Goal: Task Accomplishment & Management: Complete application form

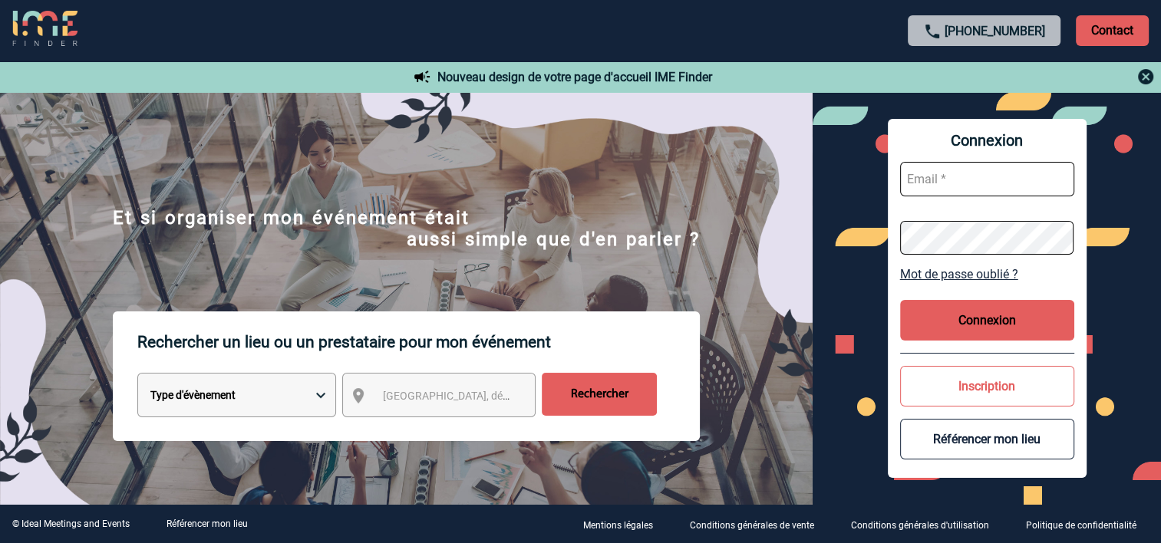
click at [948, 181] on input "text" at bounding box center [987, 179] width 174 height 35
paste input "lucilia.ribeiro@antargaz.com"
type input "lucilia.ribeiro@antargaz.com"
click at [1026, 317] on button "Connexion" at bounding box center [987, 320] width 174 height 41
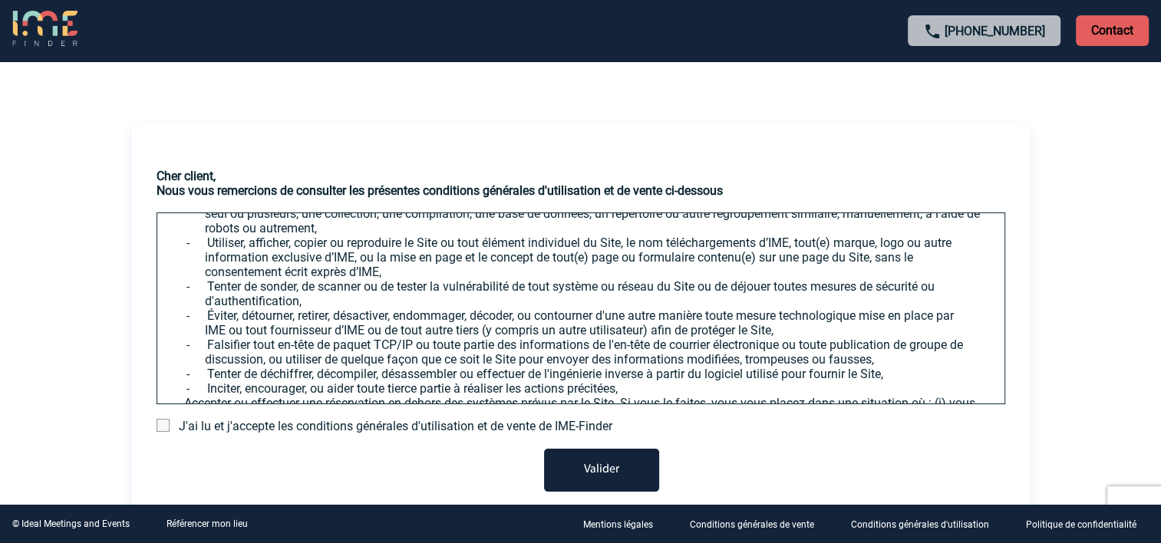
scroll to position [1765, 0]
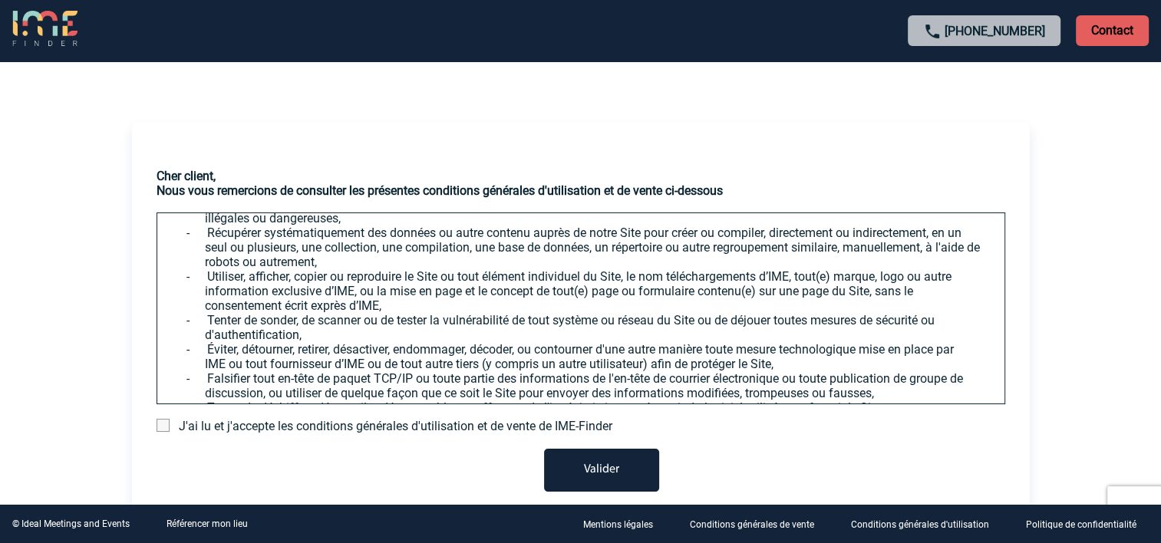
click at [168, 427] on span at bounding box center [163, 425] width 13 height 13
click at [0, 0] on input "checkbox" at bounding box center [0, 0] width 0 height 0
click at [612, 477] on button "Valider" at bounding box center [601, 470] width 115 height 43
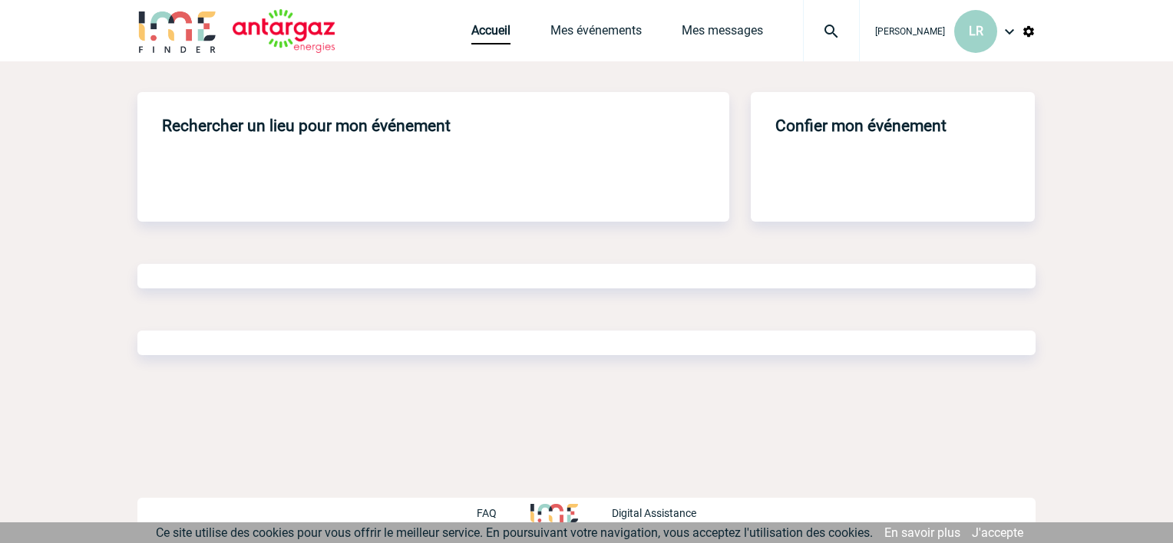
click at [902, 169] on div "Confier mon événement" at bounding box center [892, 157] width 284 height 130
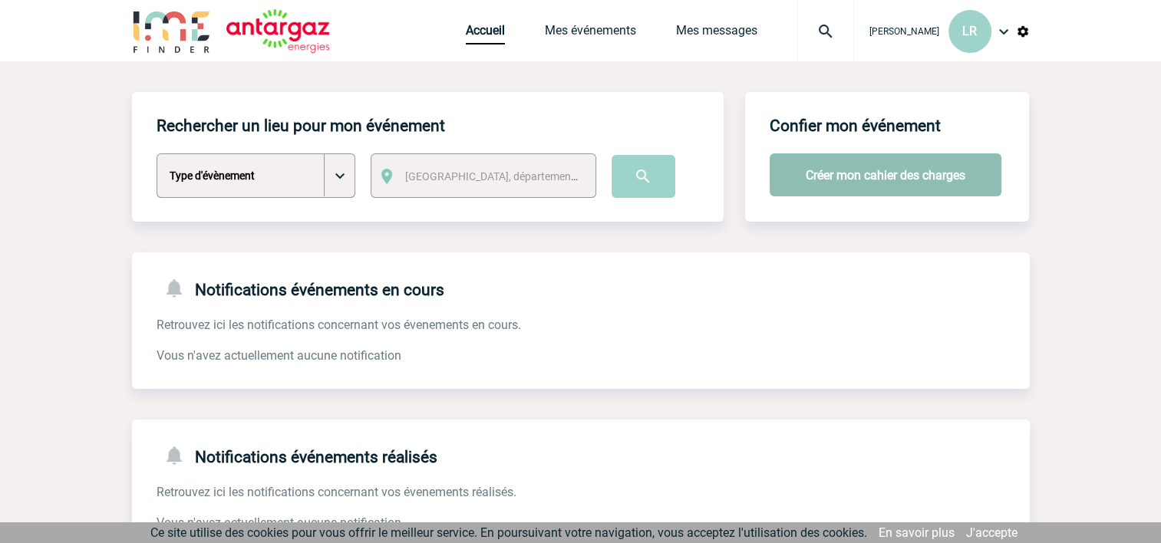
click at [838, 166] on button "Créer mon cahier des charges" at bounding box center [886, 174] width 232 height 43
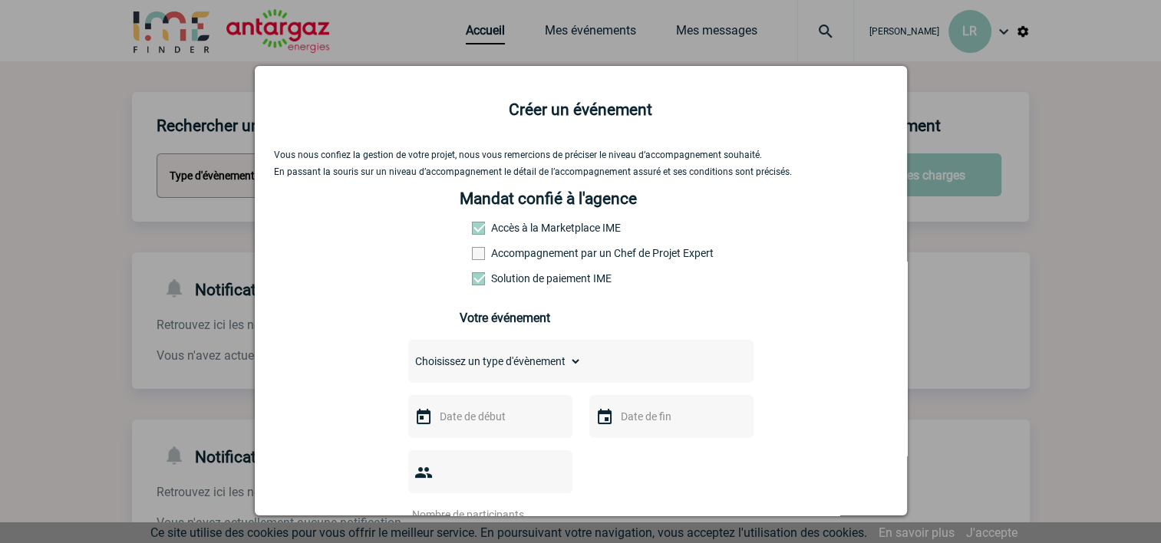
click at [568, 366] on select "Choisissez un type d'évènement Séminaire avec nuitée Séminaire sans nuitée Repa…" at bounding box center [494, 361] width 173 height 21
select select "3"
click at [408, 355] on select "Choisissez un type d'évènement Séminaire avec nuitée Séminaire sans nuitée Repa…" at bounding box center [494, 361] width 173 height 21
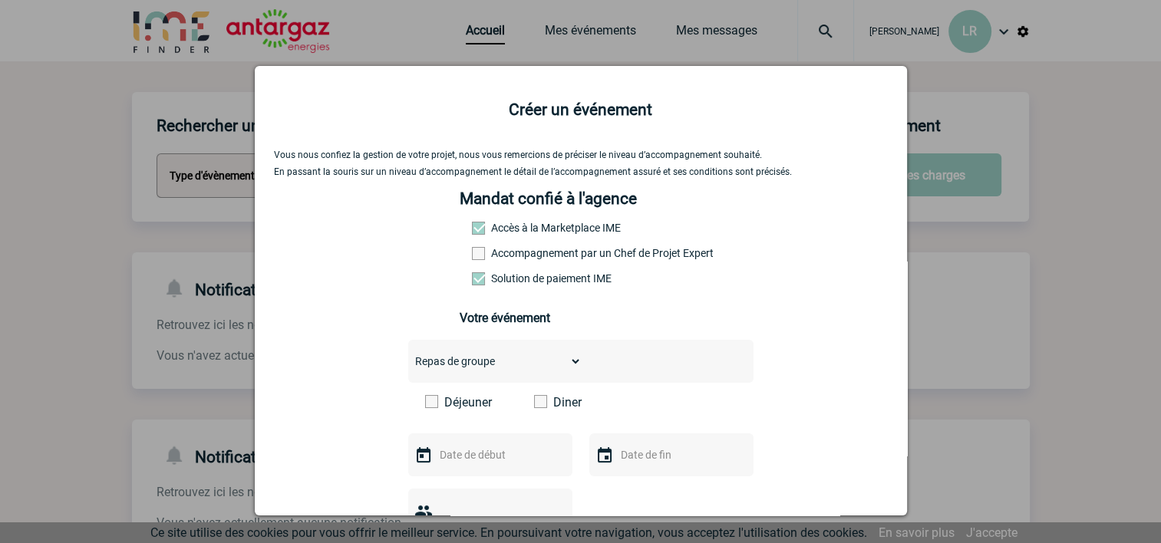
click at [534, 408] on span at bounding box center [540, 401] width 13 height 13
click at [0, 0] on input "Diner" at bounding box center [0, 0] width 0 height 0
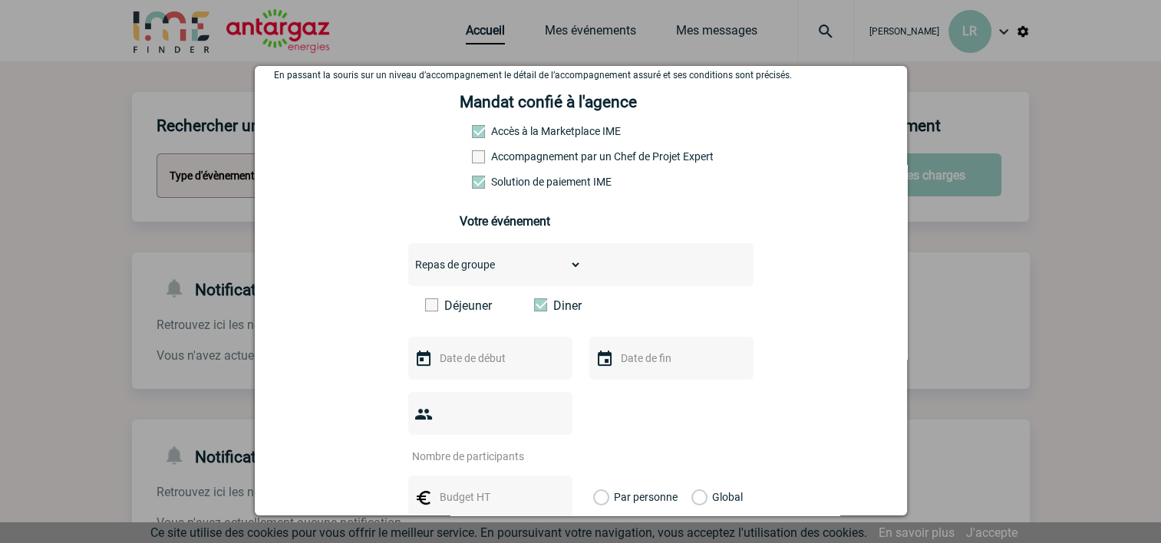
scroll to position [153, 0]
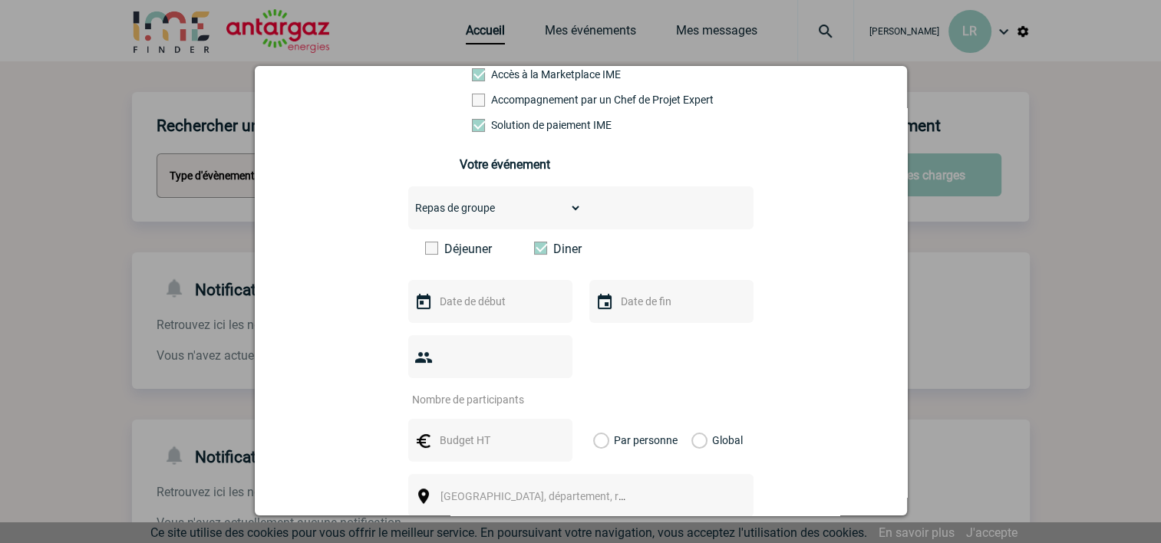
click at [479, 312] on input "text" at bounding box center [489, 302] width 106 height 20
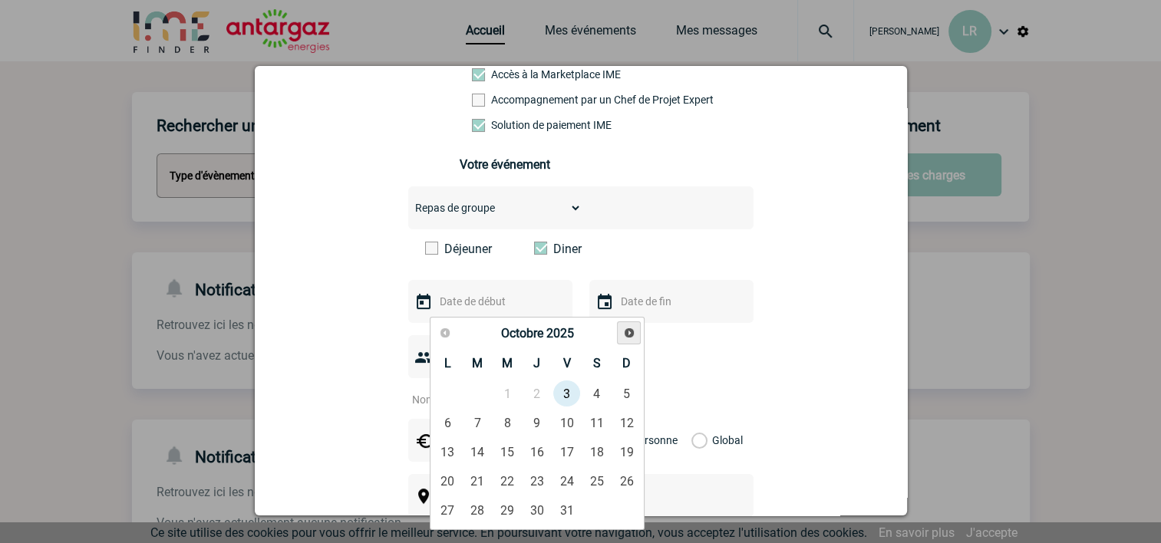
click at [635, 332] on span "Suivant" at bounding box center [629, 333] width 12 height 12
click at [457, 430] on link "8" at bounding box center [448, 423] width 28 height 28
type input "08-12-2025"
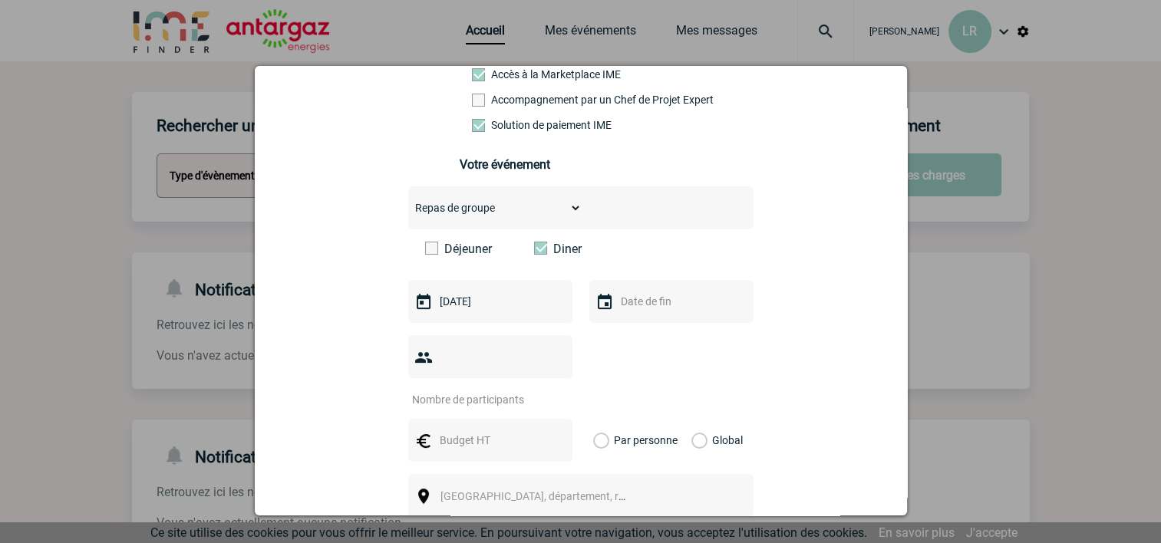
click at [660, 308] on input "text" at bounding box center [670, 302] width 106 height 20
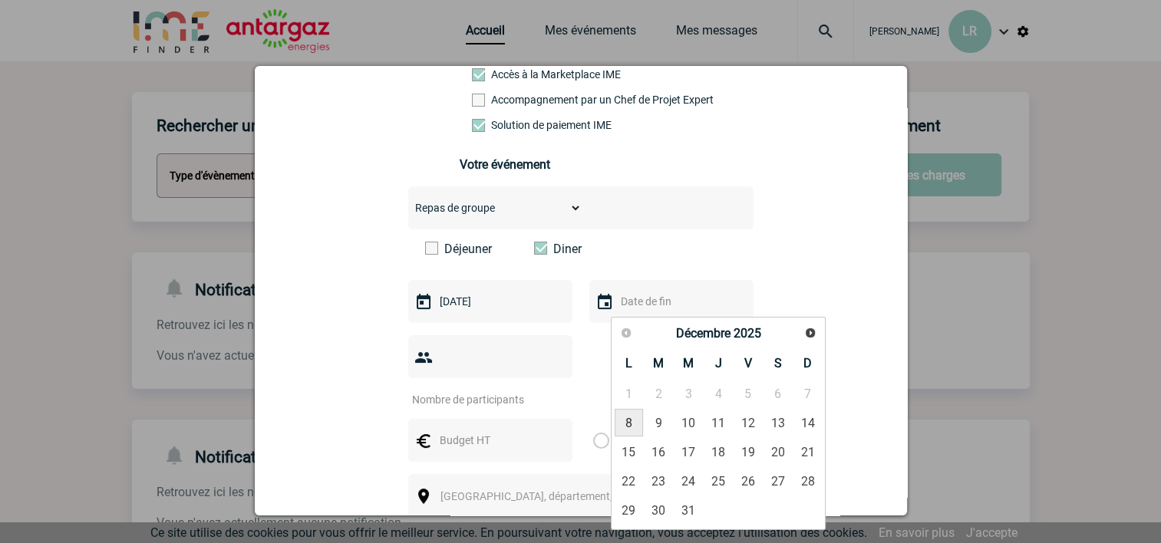
click at [632, 424] on link "8" at bounding box center [629, 423] width 28 height 28
type input "08-12-2025"
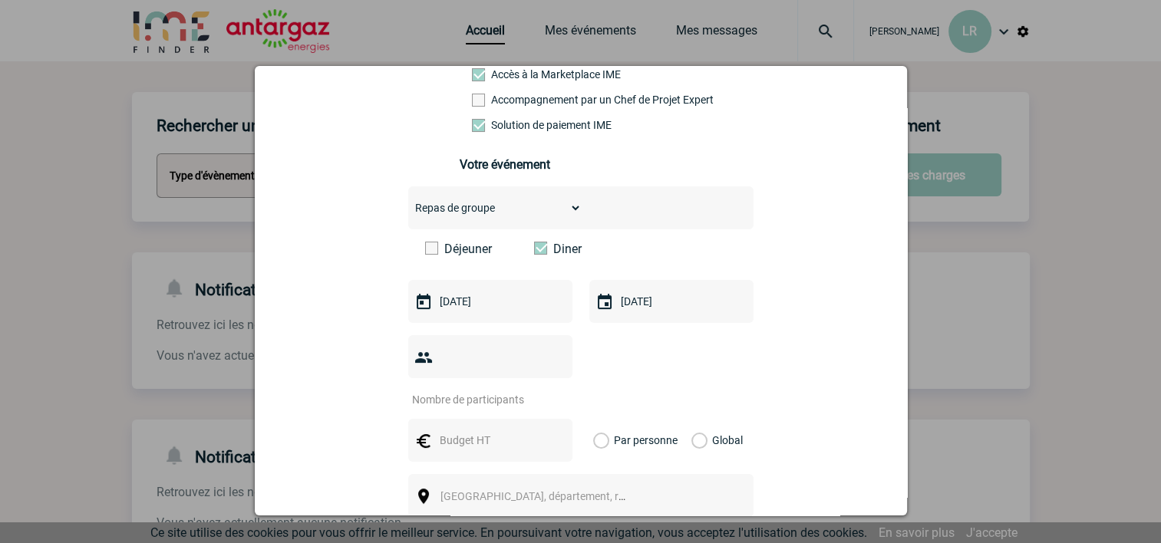
click at [487, 390] on input "number" at bounding box center [480, 400] width 144 height 20
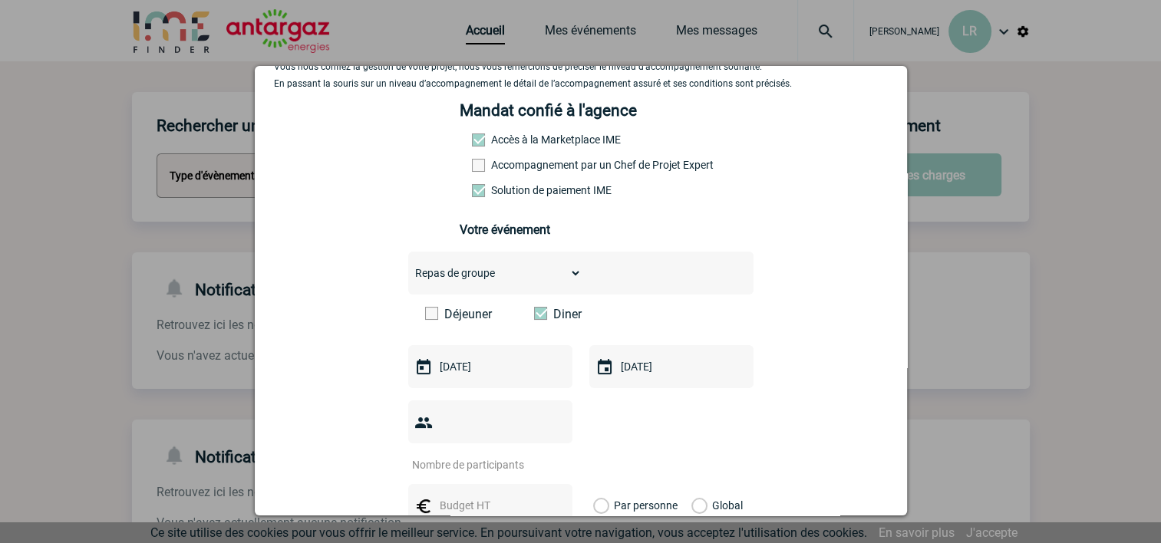
scroll to position [0, 0]
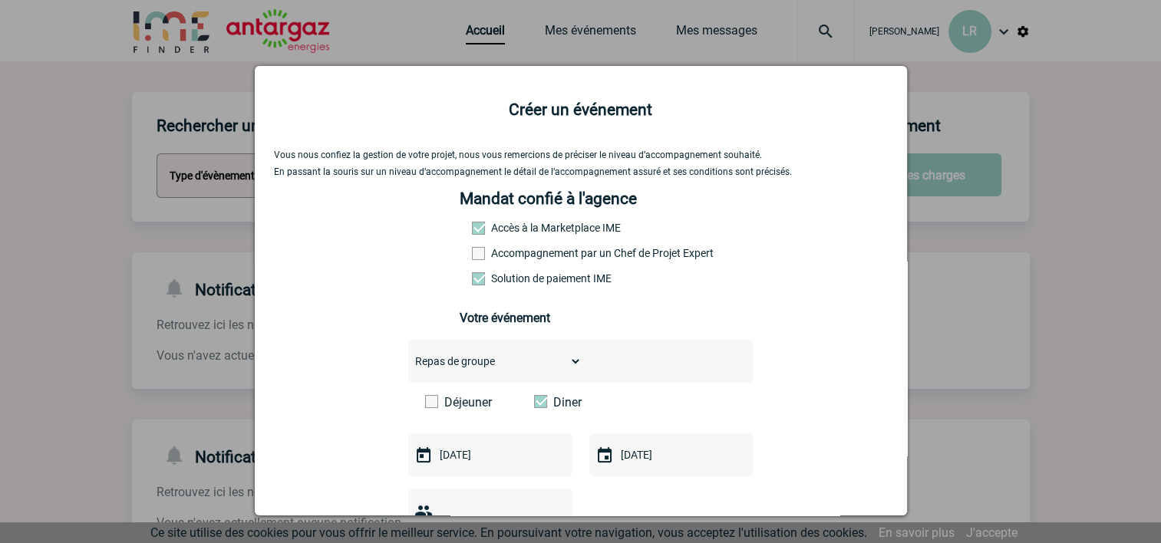
click at [160, 117] on div at bounding box center [580, 271] width 1161 height 543
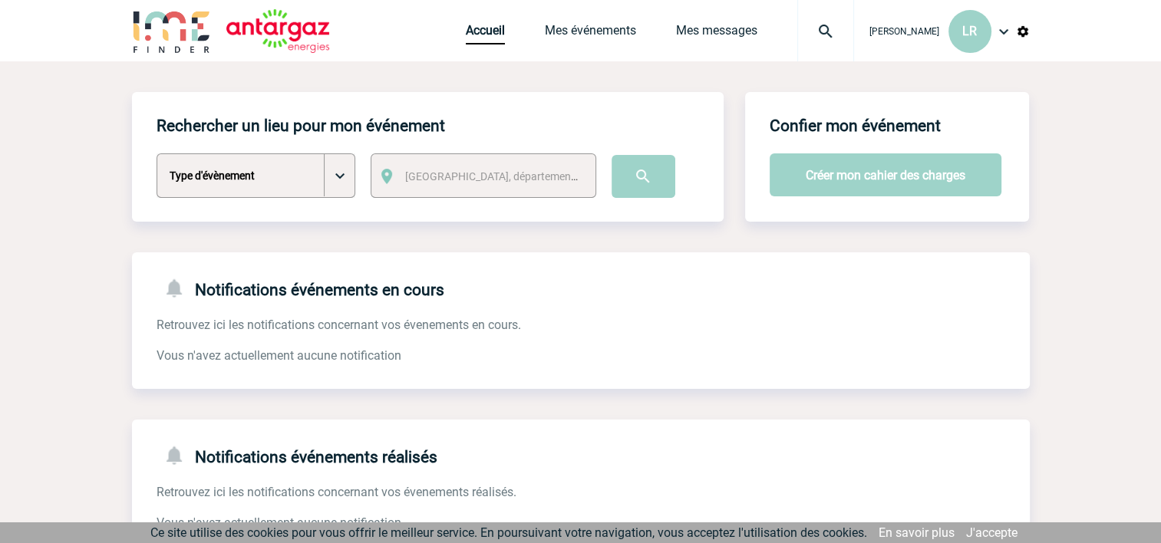
click at [340, 178] on select "Type d'évènement Séminaire avec nuitée Séminaire sans nuitée Repas de groupe Te…" at bounding box center [256, 175] width 199 height 45
select select "2"
click at [157, 154] on select "Type d'évènement Séminaire avec nuitée Séminaire sans nuitée Repas de groupe Te…" at bounding box center [256, 175] width 199 height 45
click at [497, 183] on span "Ville, département, région..." at bounding box center [511, 176] width 213 height 12
click at [841, 178] on button "Créer mon cahier des charges" at bounding box center [886, 174] width 232 height 43
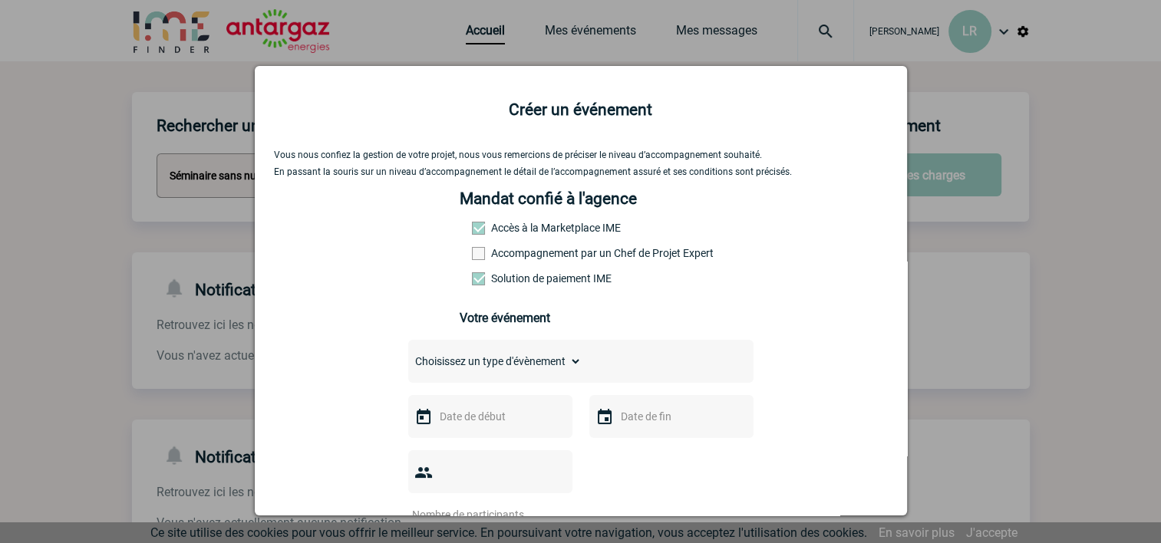
scroll to position [307, 0]
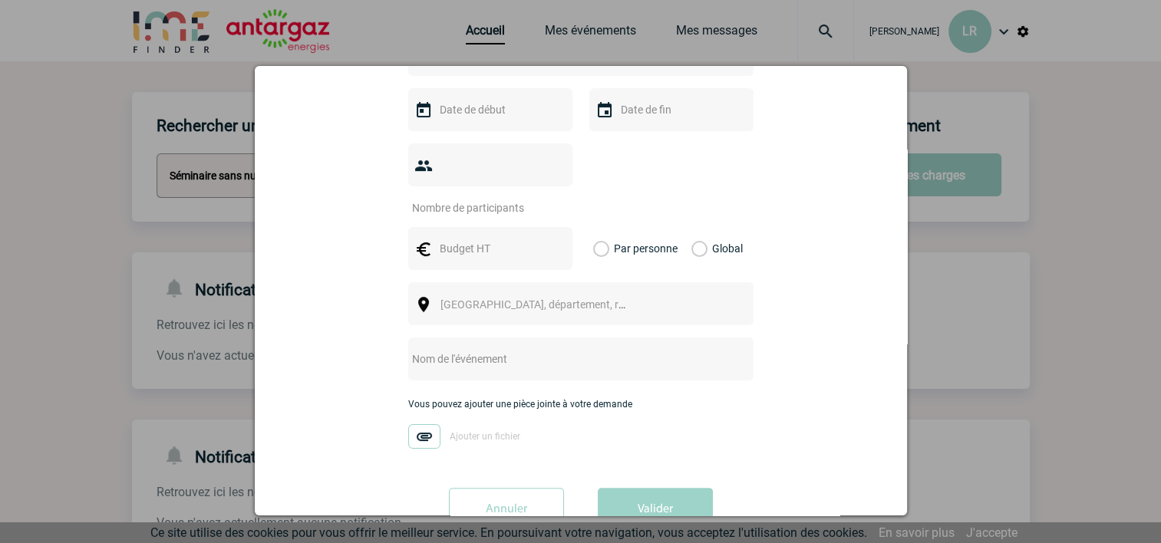
click at [463, 112] on input "text" at bounding box center [489, 110] width 106 height 20
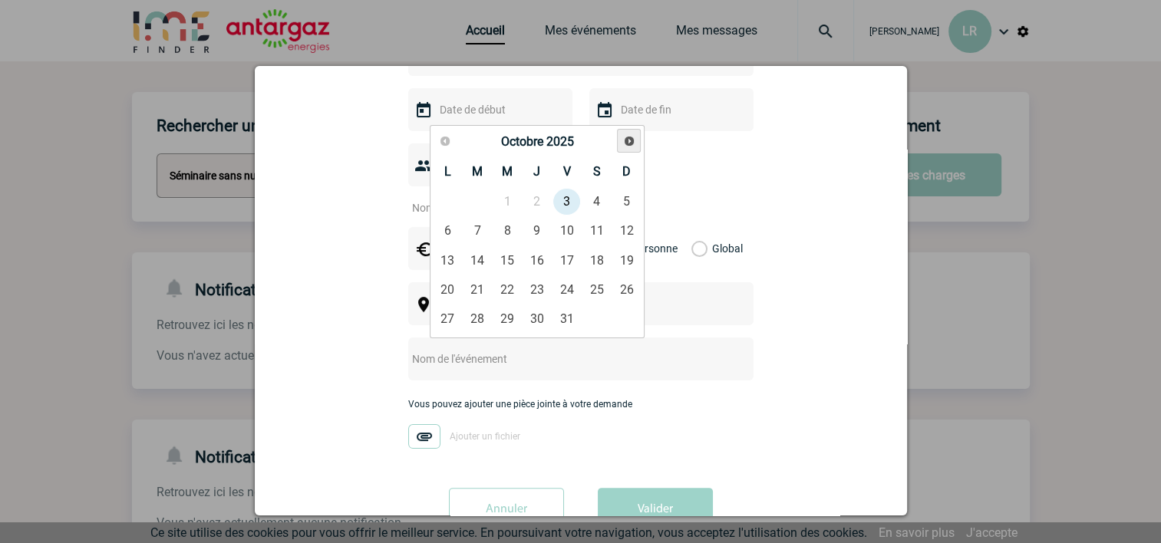
click at [629, 144] on span "Suivant" at bounding box center [629, 141] width 12 height 12
click at [447, 230] on link "8" at bounding box center [448, 231] width 28 height 28
type input "08-12-2025"
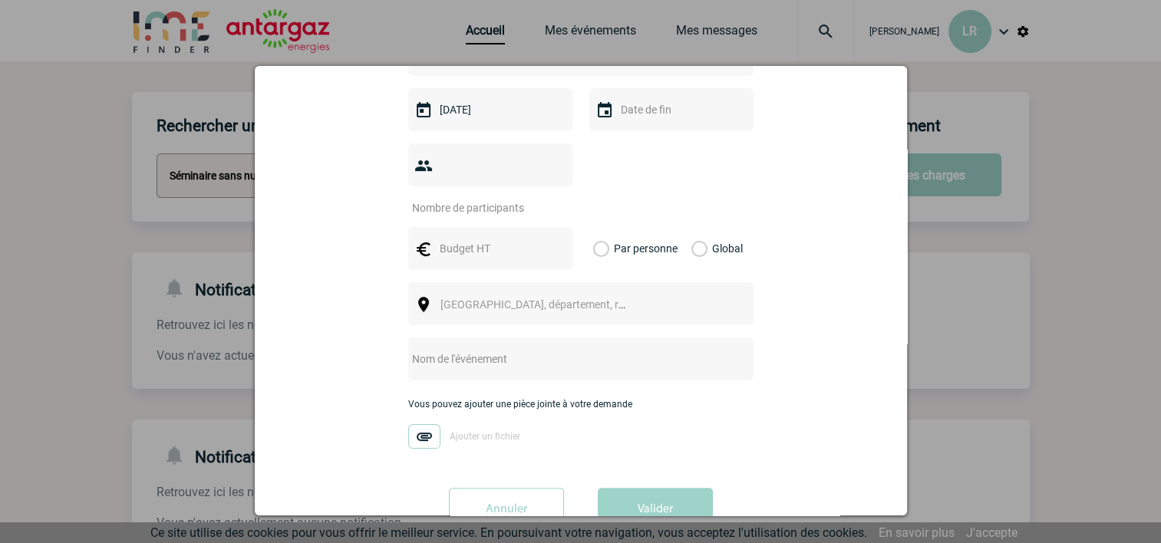
click at [656, 116] on input "text" at bounding box center [670, 110] width 106 height 20
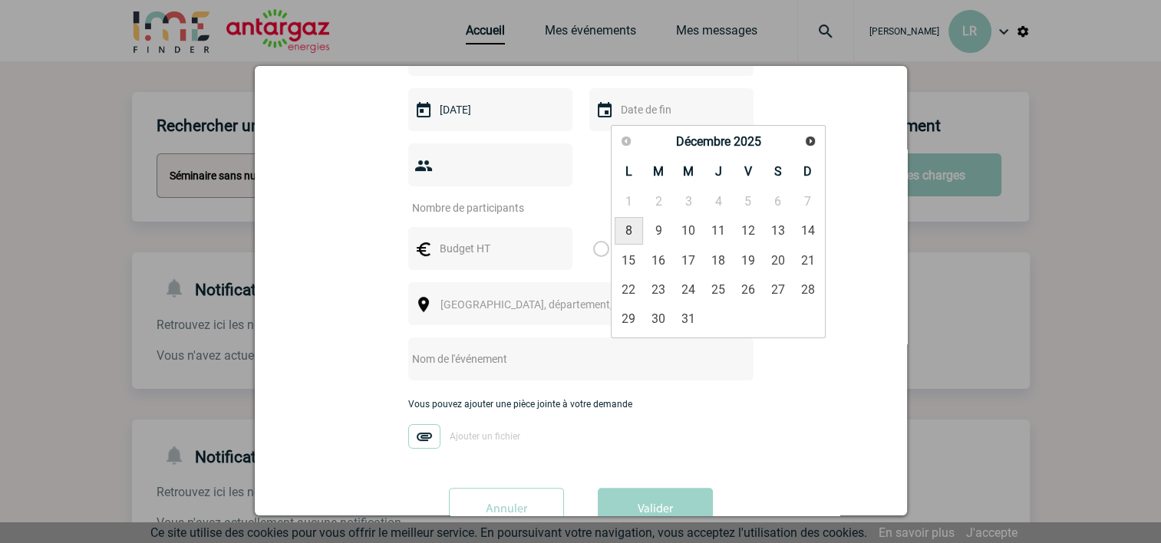
click at [632, 235] on link "8" at bounding box center [629, 231] width 28 height 28
type input "08-12-2025"
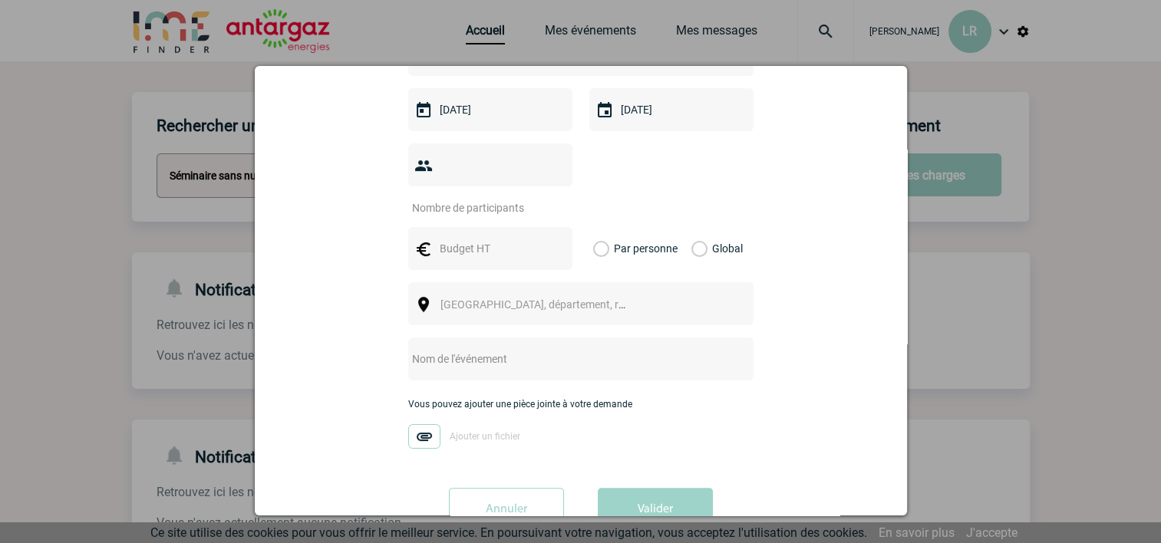
click at [460, 198] on input "number" at bounding box center [480, 208] width 144 height 20
type input "23"
click at [447, 239] on input "text" at bounding box center [489, 249] width 106 height 20
click at [448, 114] on input "08-12-2025" at bounding box center [489, 110] width 106 height 20
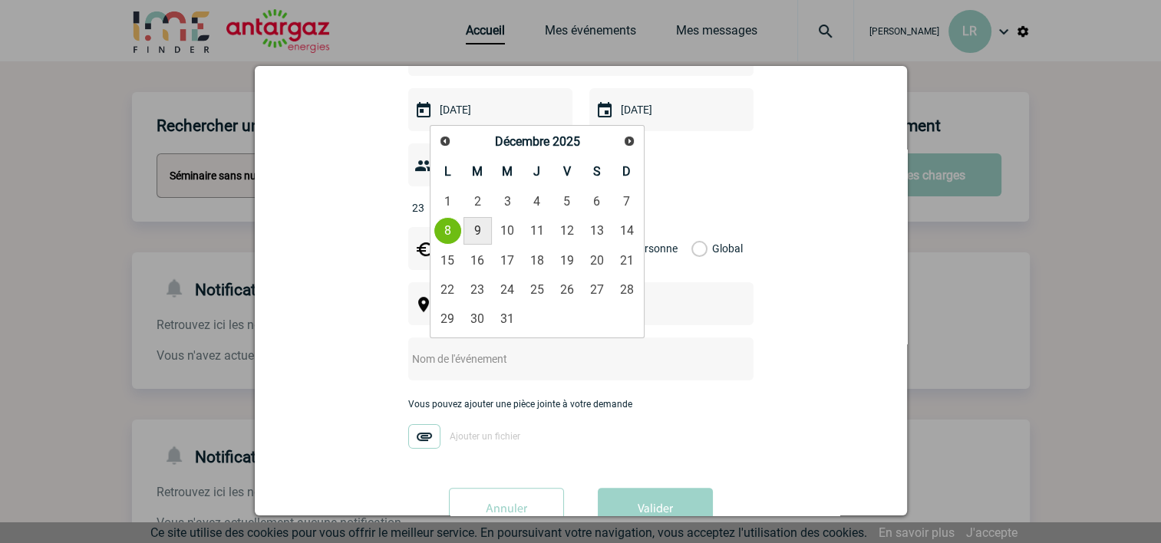
click at [471, 224] on link "9" at bounding box center [477, 231] width 28 height 28
type input "09-12-2025"
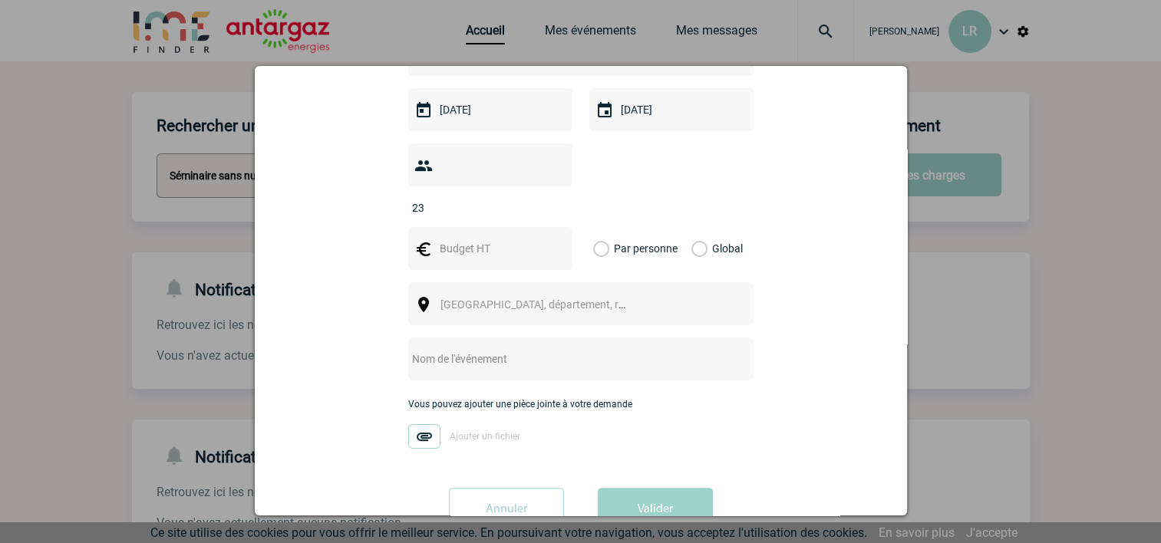
click at [453, 198] on input "23" at bounding box center [480, 208] width 144 height 20
click at [487, 239] on input "text" at bounding box center [489, 249] width 106 height 20
type input "100"
click at [595, 227] on label "Par personne" at bounding box center [601, 248] width 17 height 43
click at [0, 0] on input "Par personne" at bounding box center [0, 0] width 0 height 0
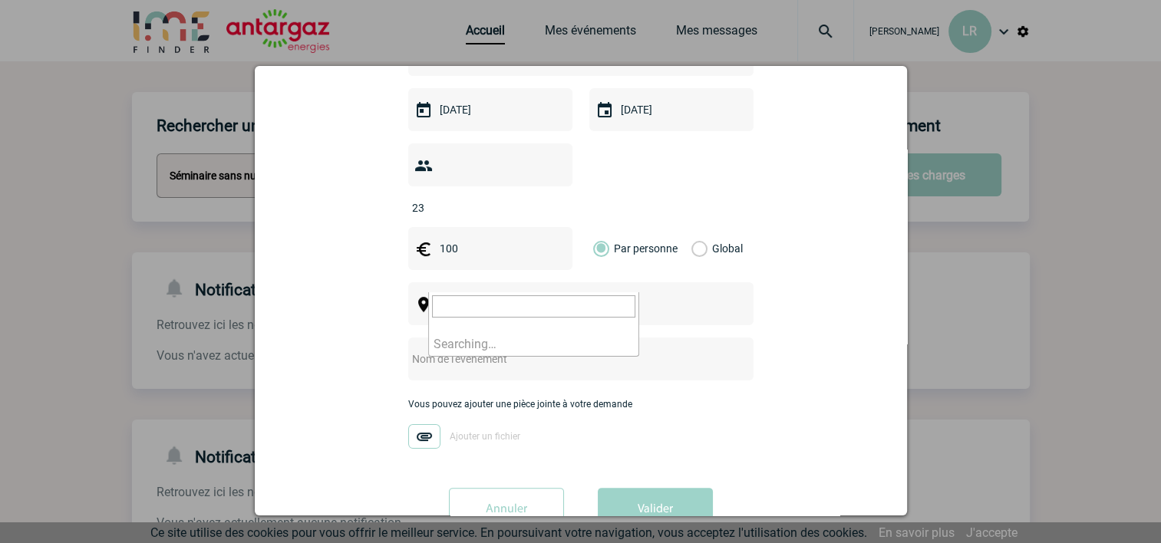
click at [516, 298] on span "Ville, département, région..." at bounding box center [546, 304] width 213 height 12
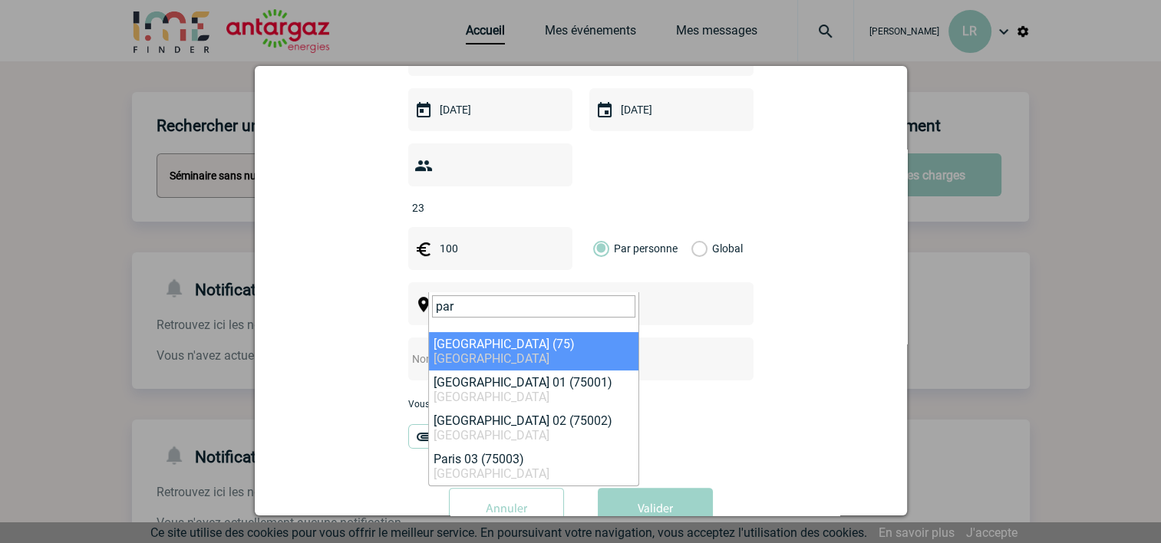
type input "par"
select select "3"
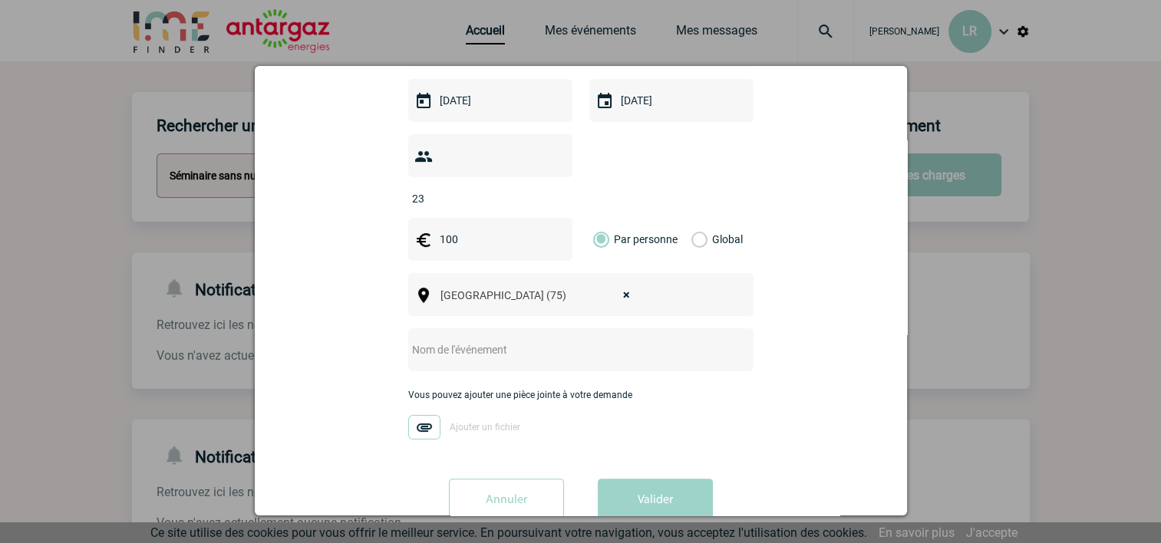
scroll to position [332, 0]
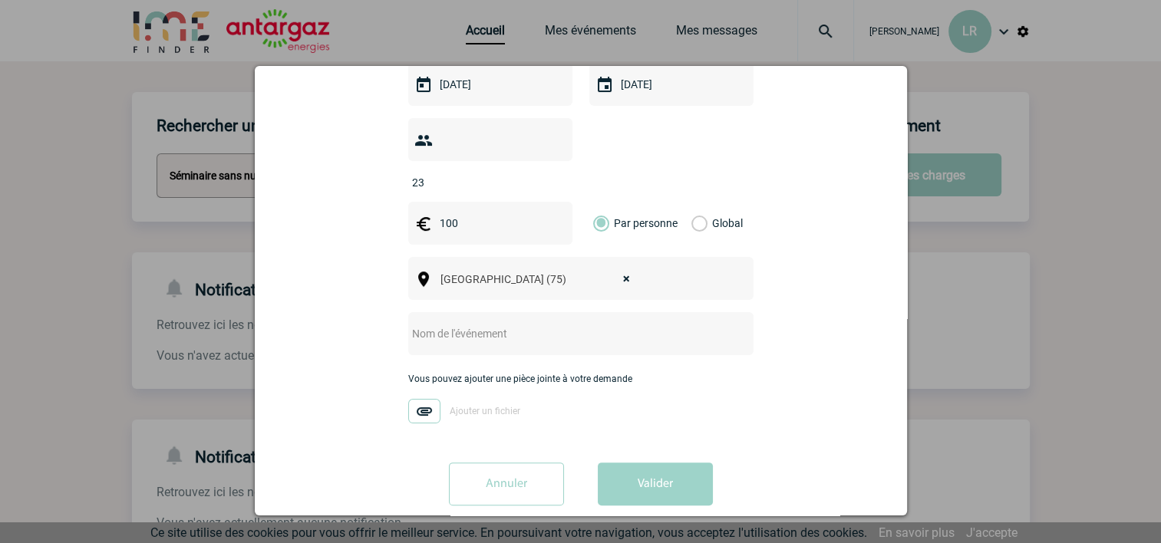
click at [510, 324] on input "text" at bounding box center [560, 334] width 305 height 20
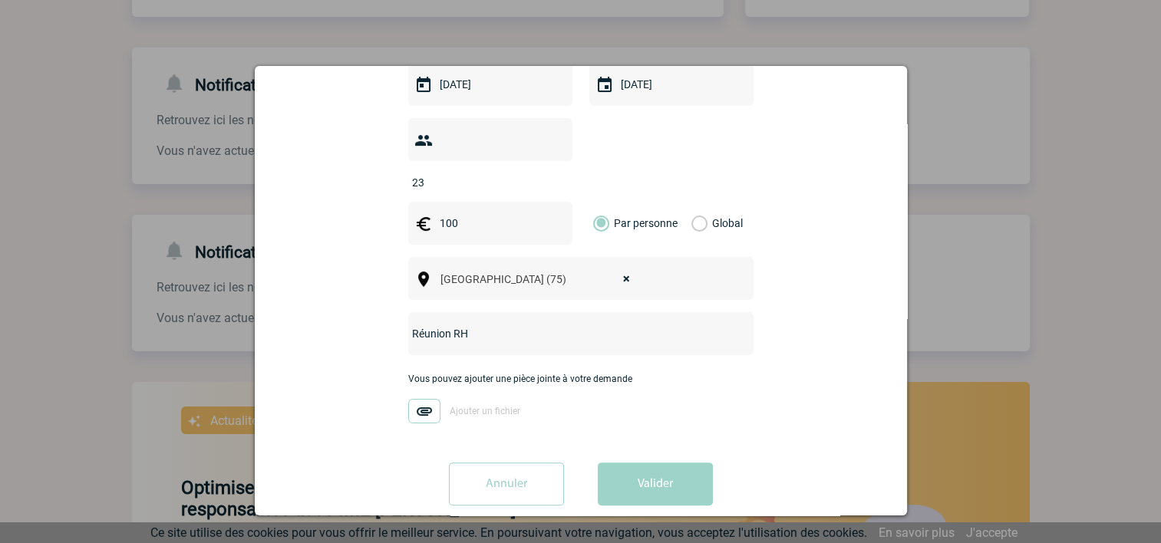
scroll to position [230, 0]
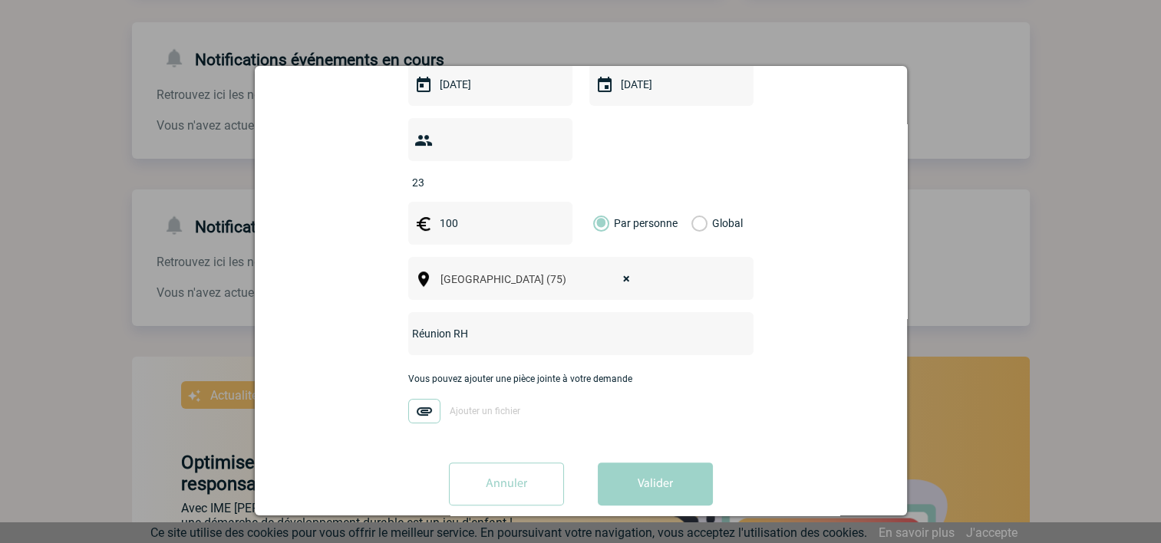
type input "Réunion RH"
click at [459, 399] on label "Ajouter un fichier" at bounding box center [442, 411] width 69 height 25
drag, startPoint x: 459, startPoint y: 394, endPoint x: 371, endPoint y: 414, distance: 89.9
click at [370, 417] on div "Vous nous confiez la gestion de votre projet, nous vous remercions de préciser …" at bounding box center [581, 167] width 614 height 700
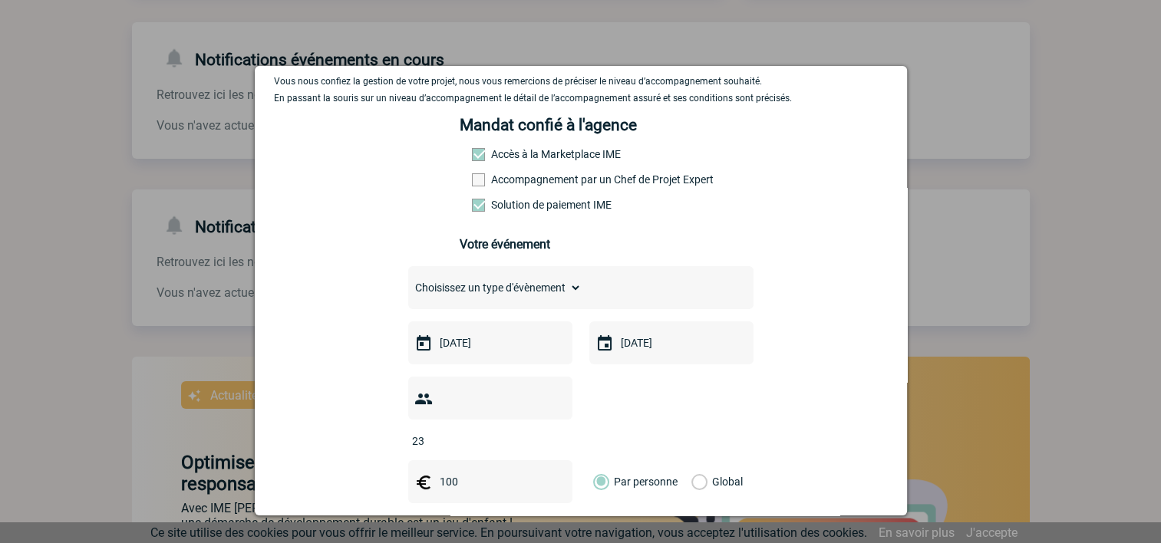
scroll to position [0, 0]
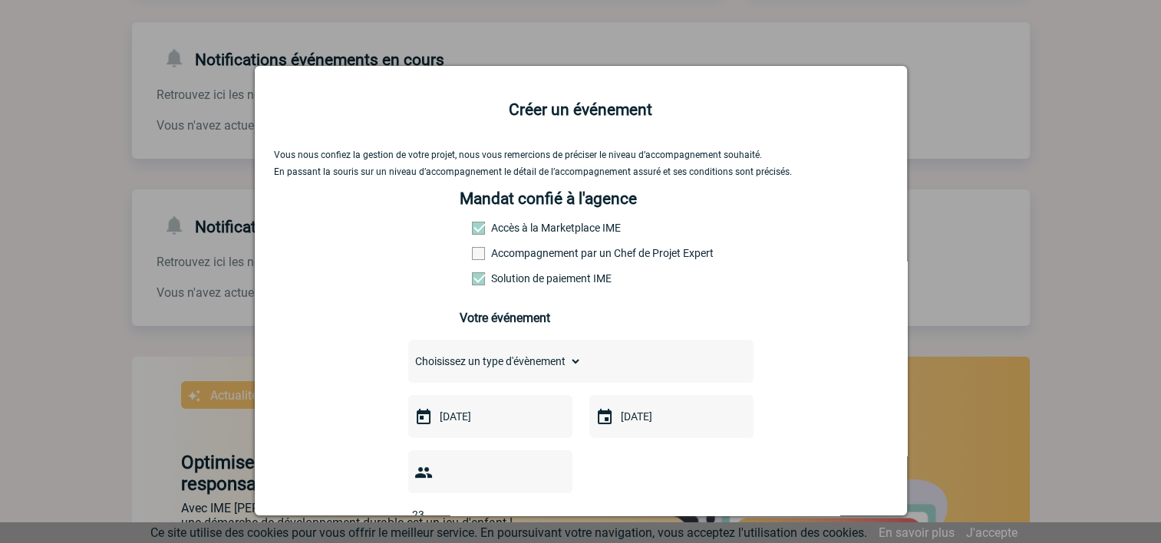
click at [476, 254] on label "Accompagnement par un Chef de Projet Expert" at bounding box center [506, 253] width 68 height 12
drag, startPoint x: 476, startPoint y: 254, endPoint x: 456, endPoint y: 252, distance: 20.0
click at [460, 252] on div "Mandat confié à l'agence Accès à la Marketplace IME Accompagnement par un Chef …" at bounding box center [581, 265] width 242 height 150
click at [473, 256] on span at bounding box center [478, 253] width 13 height 13
click at [0, 0] on input "Accompagnement par un Chef de Projet Expert" at bounding box center [0, 0] width 0 height 0
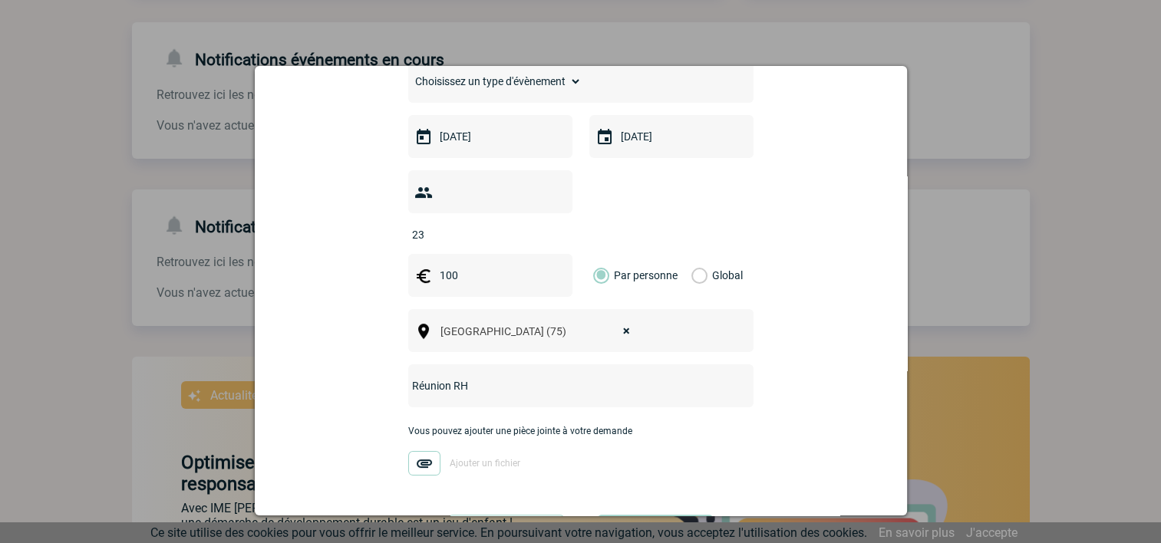
scroll to position [332, 0]
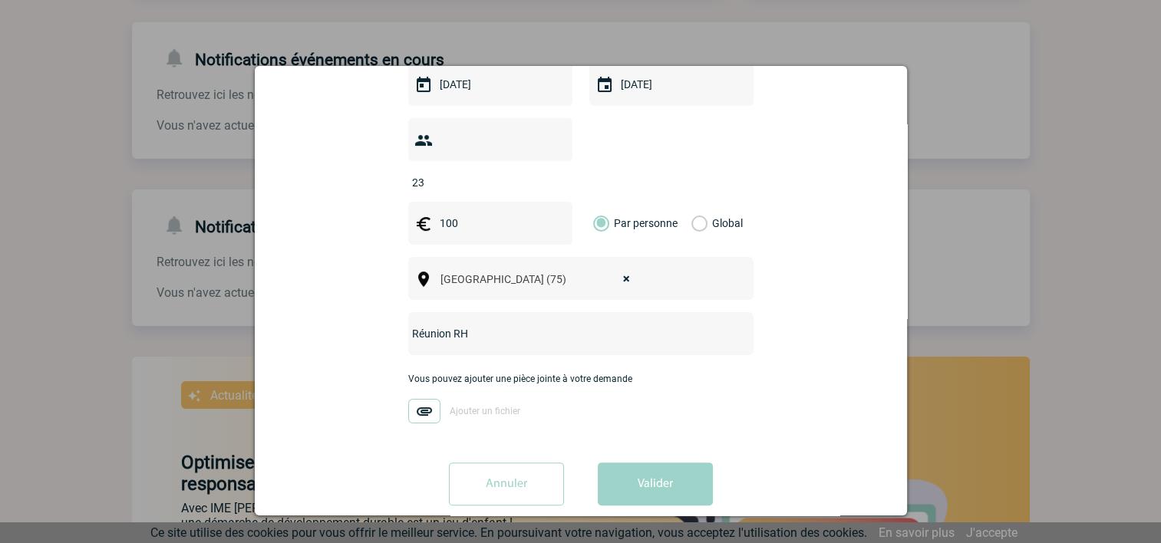
click at [562, 388] on div "Vous pouvez ajouter une pièce jointe à votre demande Ajouter un fichier" at bounding box center [580, 406] width 345 height 64
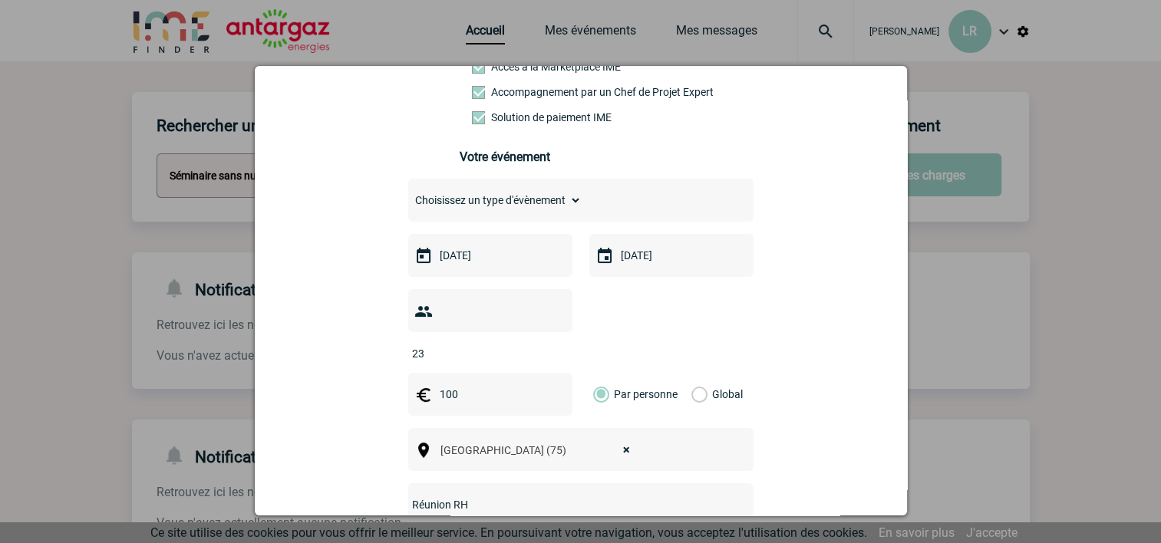
scroll to position [0, 0]
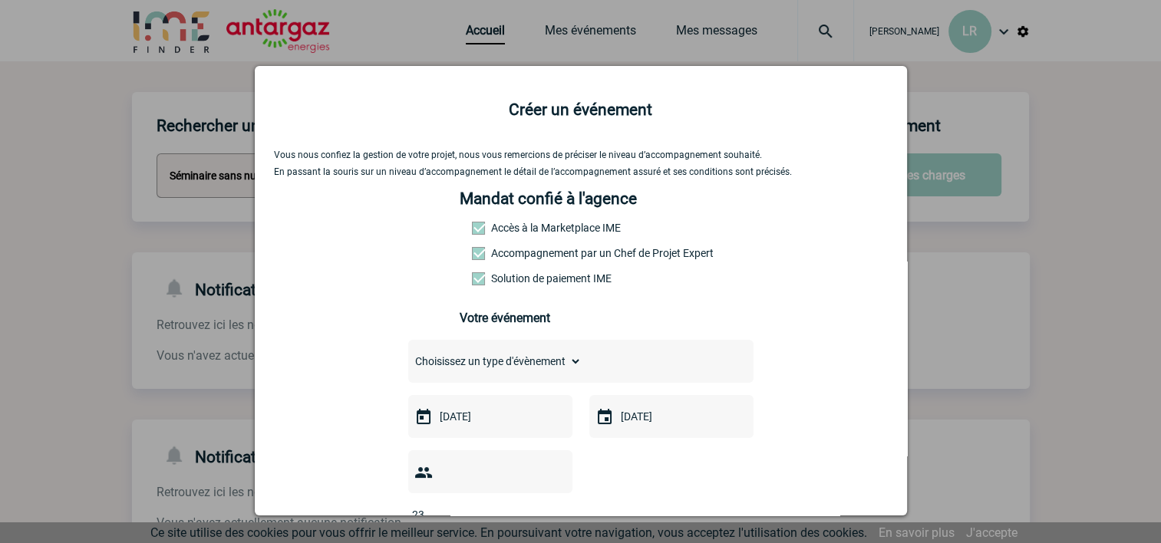
click at [571, 371] on select "Choisissez un type d'évènement Séminaire avec nuitée Séminaire sans nuitée Repa…" at bounding box center [494, 361] width 173 height 21
select select "9"
click at [408, 355] on select "Choisissez un type d'évènement Séminaire avec nuitée Séminaire sans nuitée Repa…" at bounding box center [494, 361] width 173 height 21
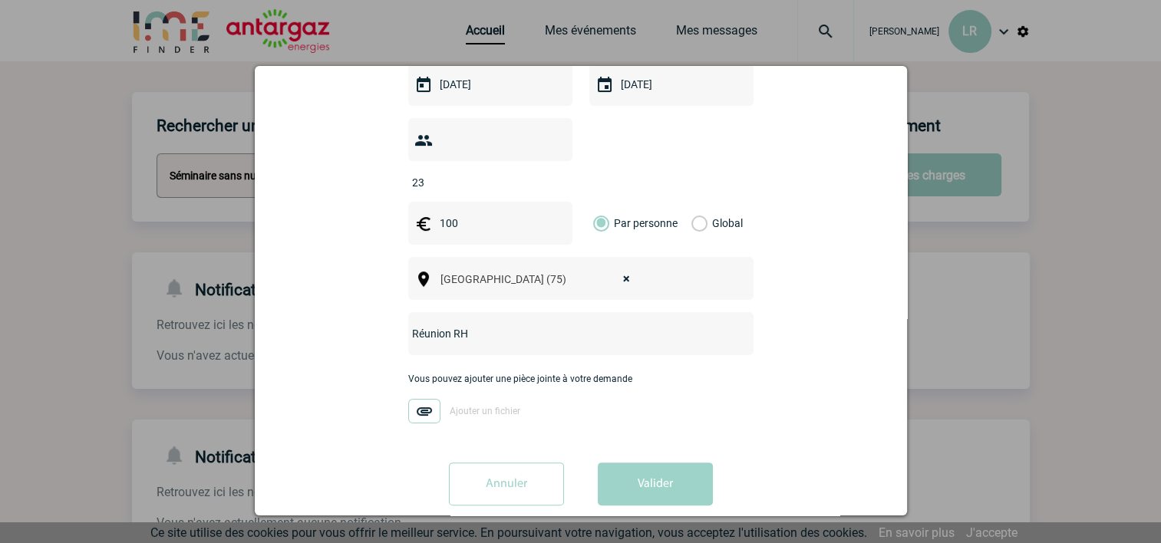
scroll to position [256, 0]
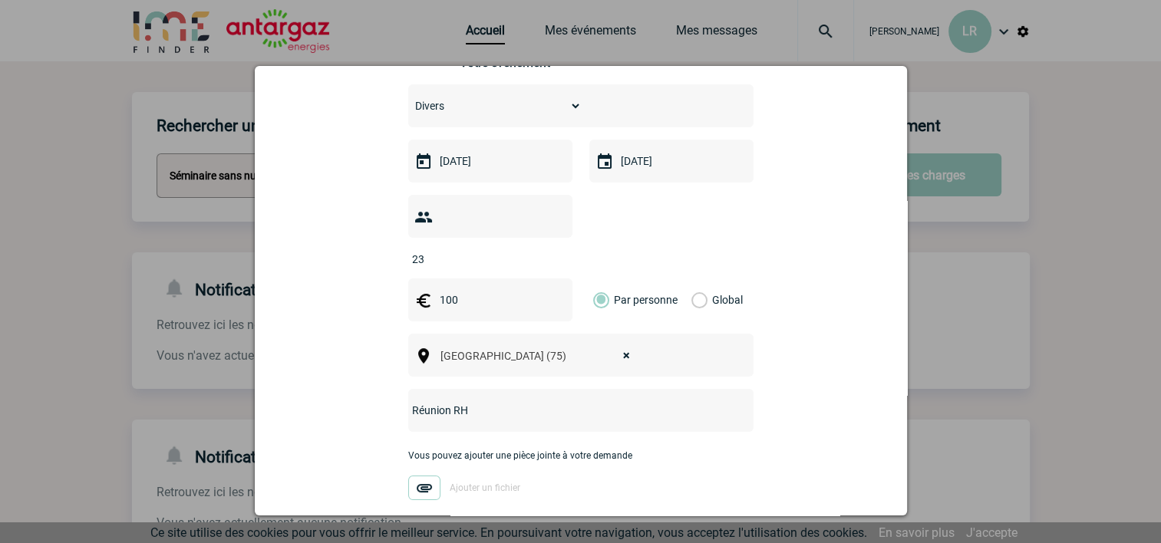
click at [519, 450] on p "Vous pouvez ajouter une pièce jointe à votre demande" at bounding box center [580, 455] width 345 height 11
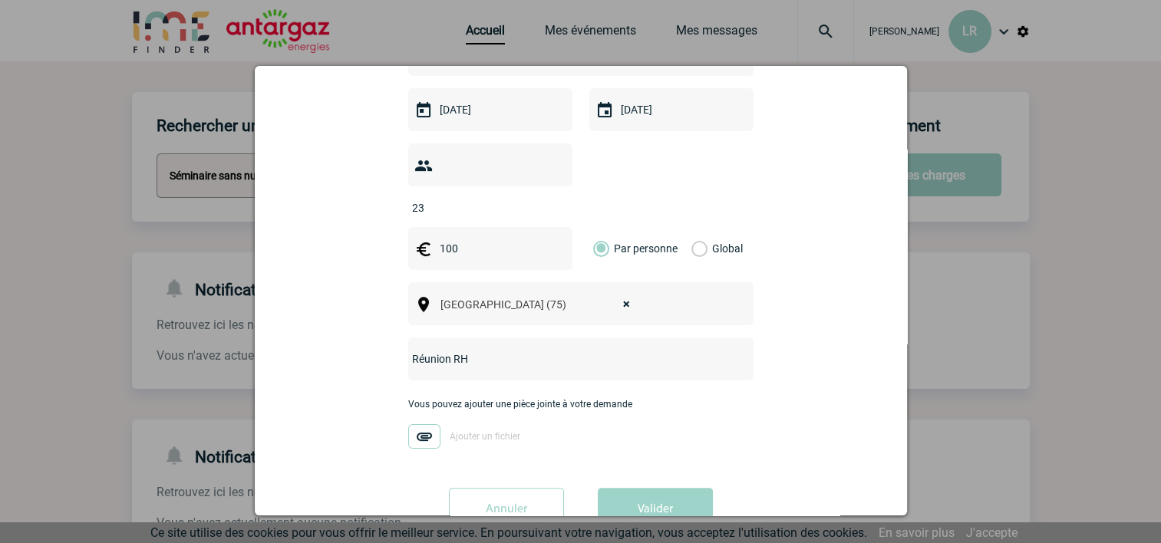
scroll to position [332, 0]
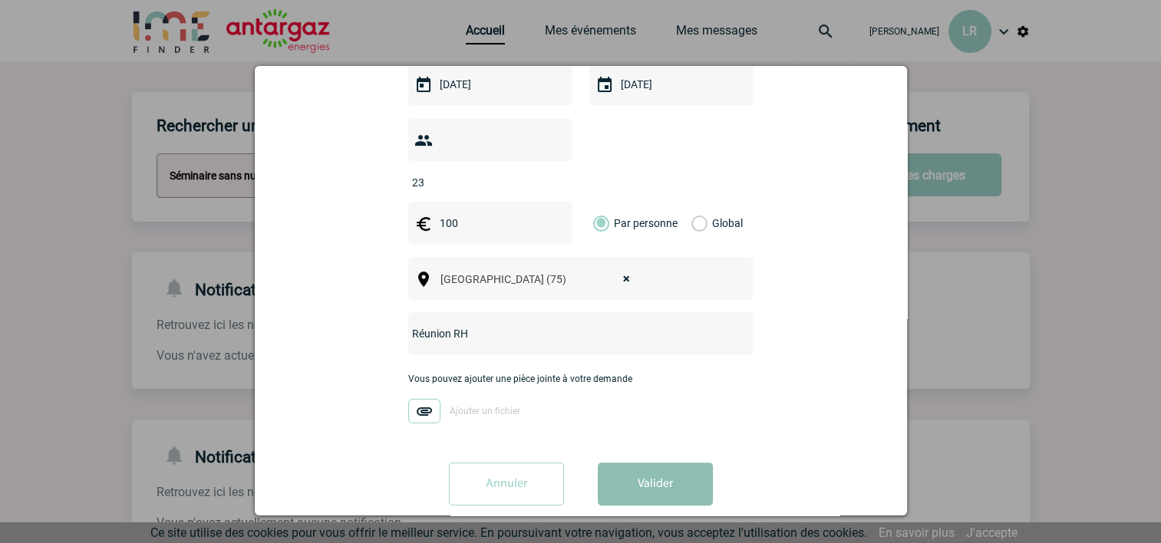
click at [663, 463] on button "Valider" at bounding box center [655, 484] width 115 height 43
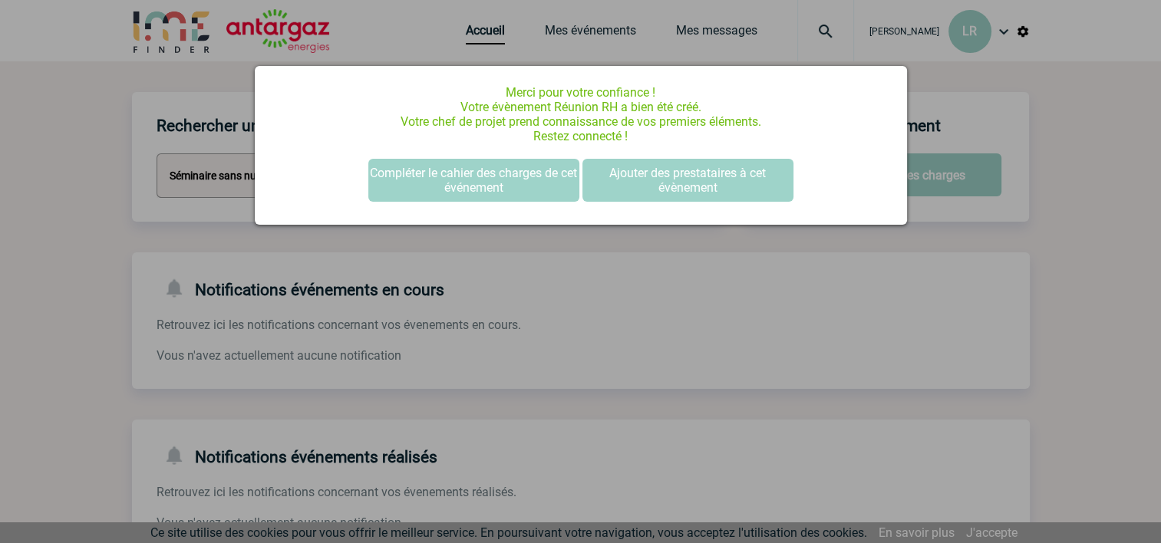
scroll to position [0, 0]
click at [1062, 87] on div at bounding box center [580, 271] width 1161 height 543
